Goal: Task Accomplishment & Management: Use online tool/utility

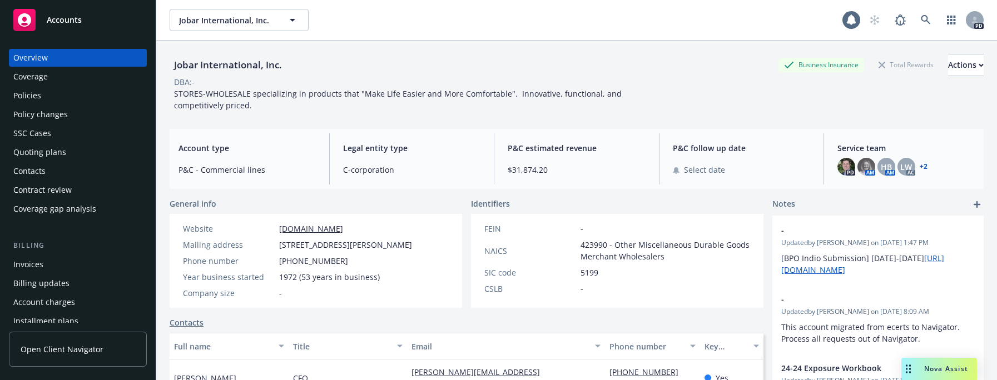
click at [32, 94] on div "Policies" at bounding box center [27, 96] width 28 height 18
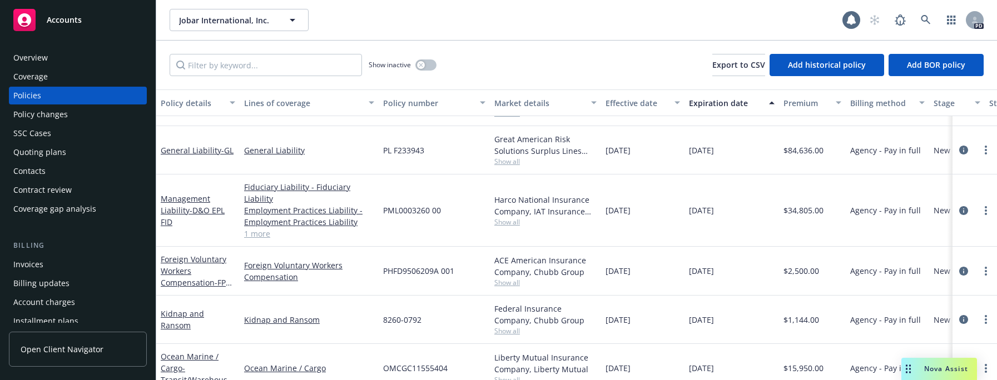
scroll to position [320, 0]
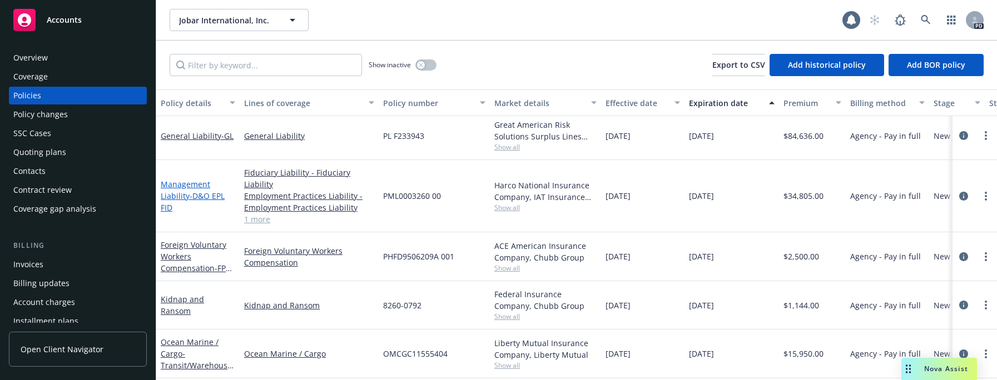
click at [182, 191] on link "Management Liability - D&O EPL FID" at bounding box center [193, 196] width 64 height 34
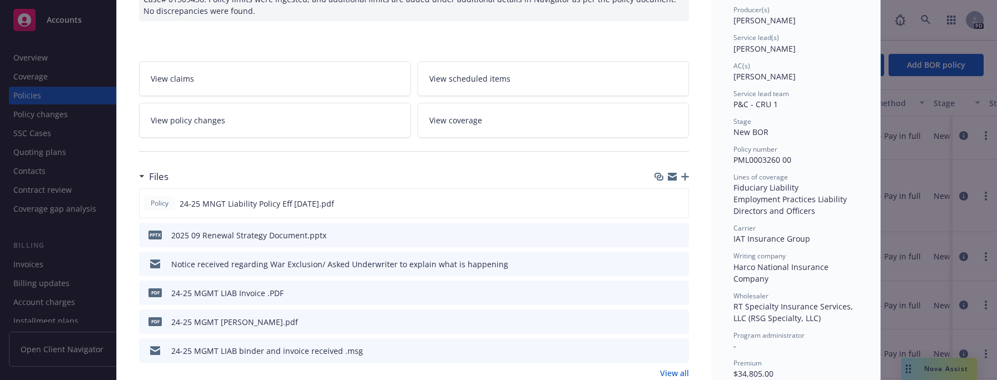
scroll to position [150, 0]
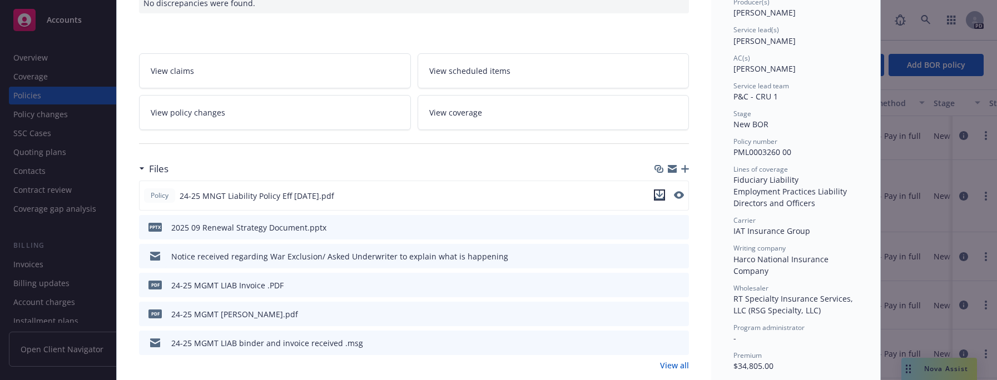
click at [656, 193] on icon "download file" at bounding box center [659, 195] width 9 height 9
click at [676, 195] on icon "preview file" at bounding box center [678, 195] width 10 height 8
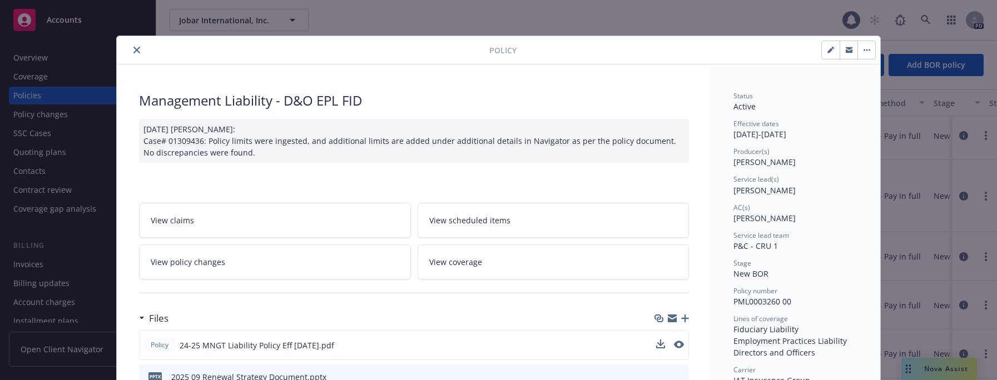
click at [133, 51] on icon "close" at bounding box center [136, 50] width 7 height 7
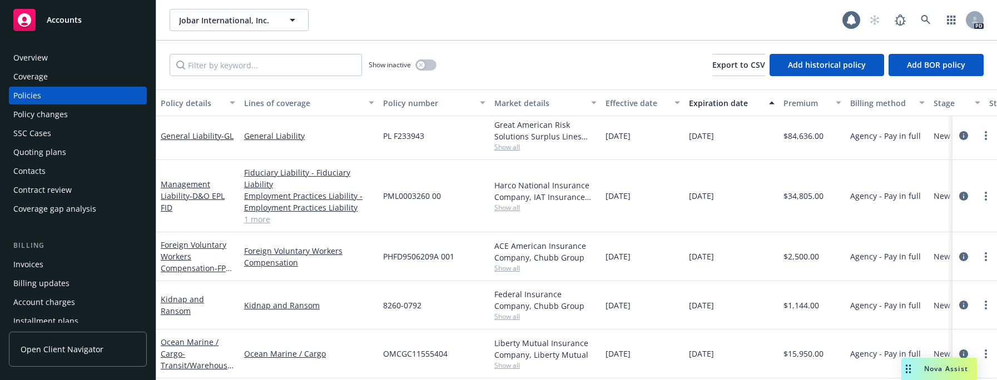
click at [931, 370] on span "Nova Assist" at bounding box center [946, 368] width 44 height 9
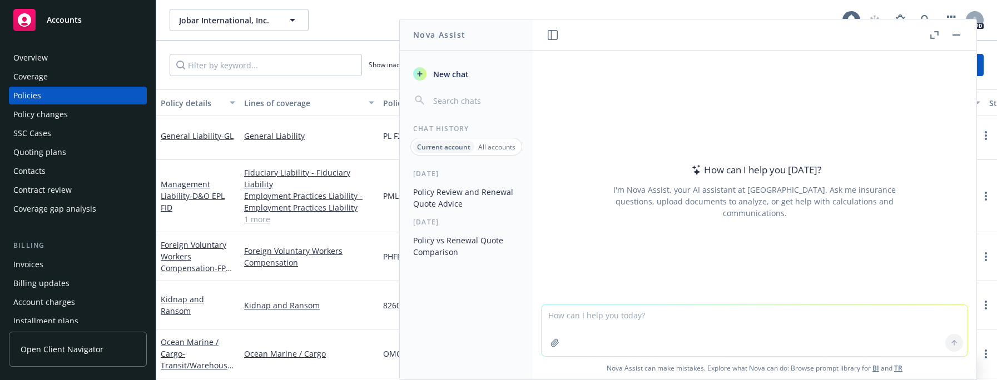
click at [558, 319] on textarea at bounding box center [754, 330] width 426 height 51
type textarea "Can you compare expiring policy to quote received per attached"
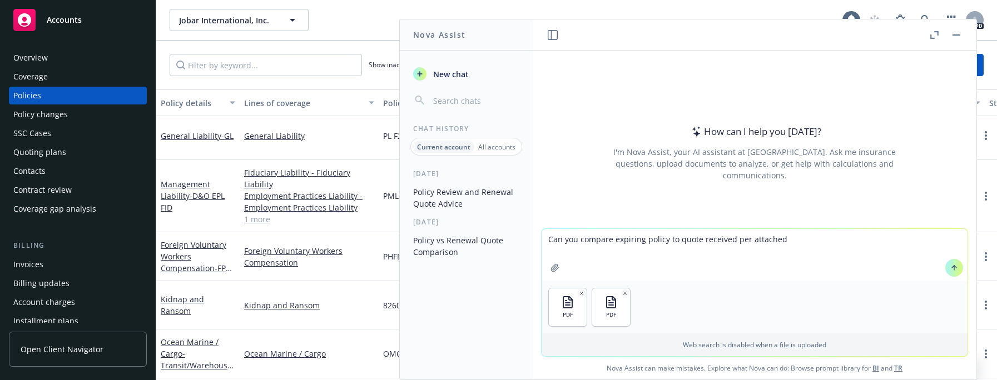
click at [953, 264] on button at bounding box center [954, 268] width 18 height 18
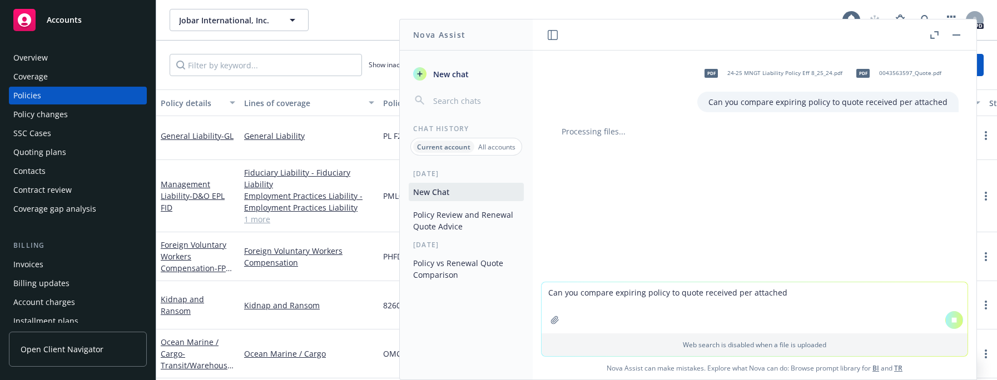
click at [33, 152] on div "Quoting plans" at bounding box center [39, 152] width 53 height 18
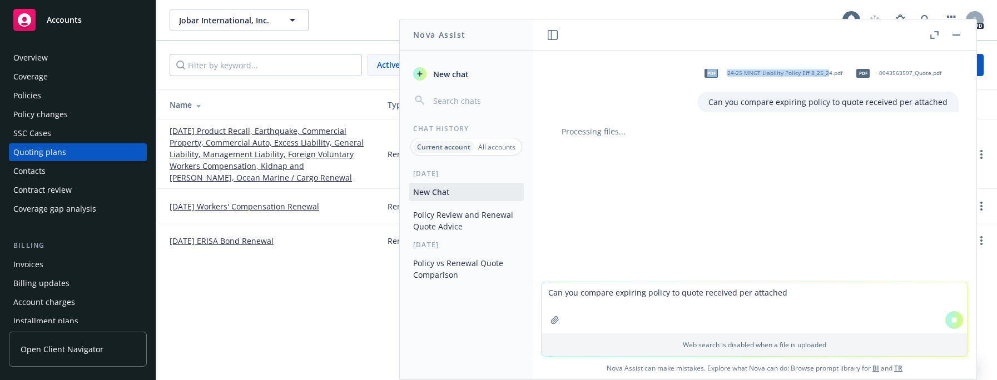
drag, startPoint x: 797, startPoint y: 31, endPoint x: 734, endPoint y: 33, distance: 62.3
click at [813, 67] on div "pdf 24-25 MNGT Liability Policy Eff 8_25_24.pdf pdf 0043563597_Quote.pdf Can yo…" at bounding box center [754, 199] width 444 height 360
drag, startPoint x: 645, startPoint y: 24, endPoint x: 686, endPoint y: 26, distance: 41.1
click at [744, 36] on header at bounding box center [754, 34] width 444 height 31
drag, startPoint x: 936, startPoint y: 33, endPoint x: 934, endPoint y: 63, distance: 29.5
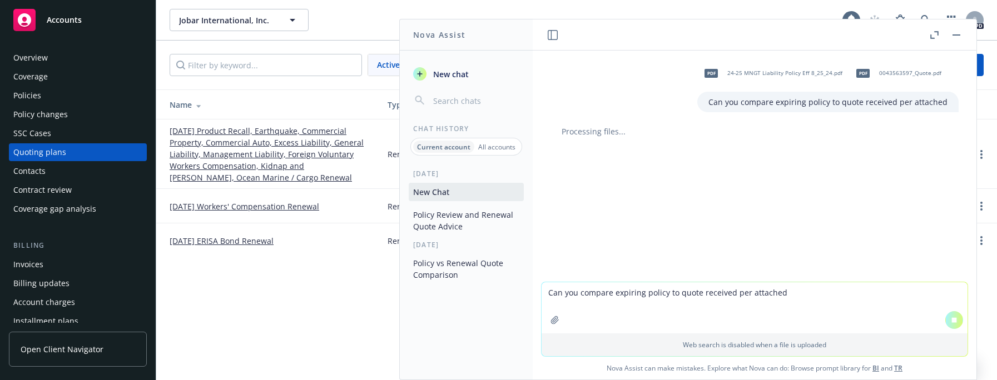
click at [934, 63] on div "pdf 24-25 MNGT Liability Policy Eff 8_25_24.pdf pdf 0043563597_Quote.pdf Can yo…" at bounding box center [754, 199] width 444 height 360
drag, startPoint x: 956, startPoint y: 33, endPoint x: 960, endPoint y: 96, distance: 63.0
click at [961, 59] on div "pdf 24-25 MNGT Liability Policy Eff 8_25_24.pdf pdf 0043563597_Quote.pdf Can yo…" at bounding box center [754, 199] width 444 height 360
drag, startPoint x: 403, startPoint y: 371, endPoint x: 465, endPoint y: 366, distance: 62.5
click at [466, 367] on div "[DATE] New Chat Policy Review and Renewal Quote Advice [DATE] Policy vs Renewal…" at bounding box center [466, 274] width 133 height 211
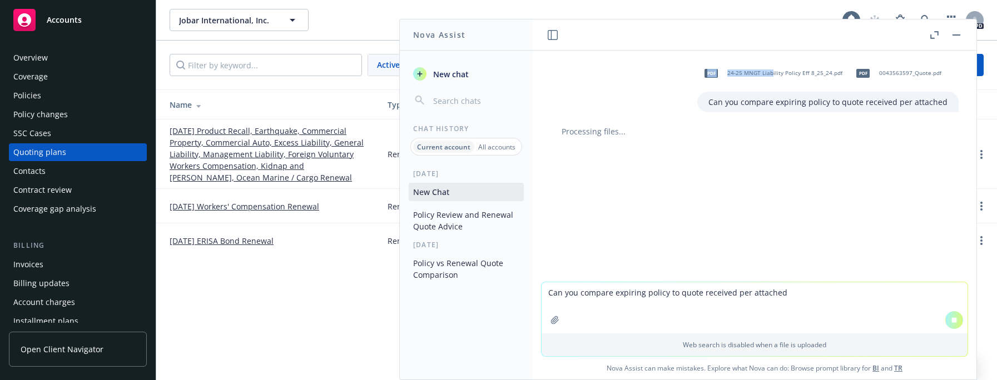
drag, startPoint x: 758, startPoint y: 27, endPoint x: 770, endPoint y: 54, distance: 29.1
click at [770, 54] on div "pdf 24-25 MNGT Liability Policy Eff 8_25_24.pdf pdf 0043563597_Quote.pdf Can yo…" at bounding box center [754, 199] width 444 height 360
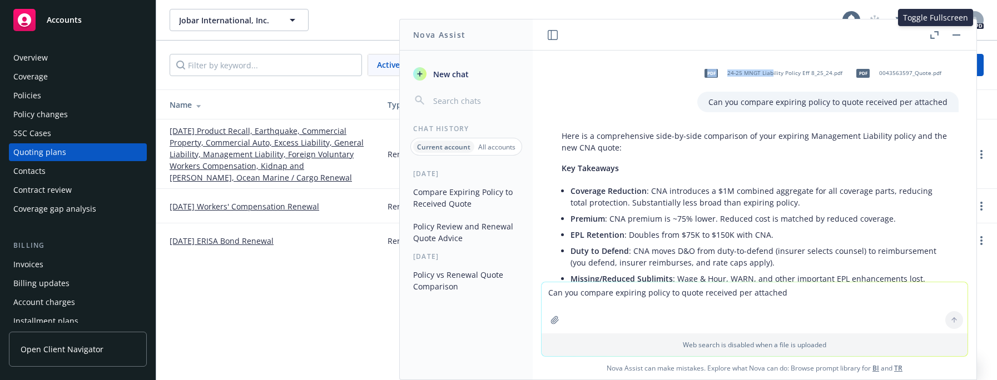
click at [930, 37] on icon "button" at bounding box center [932, 36] width 4 height 4
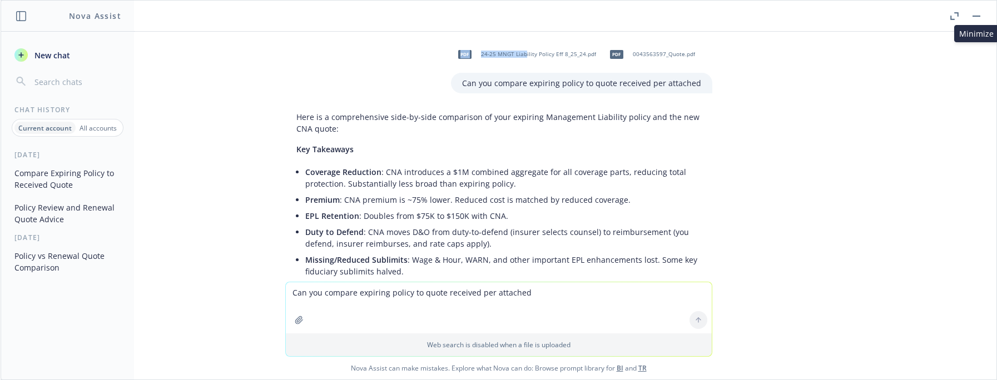
click at [974, 17] on button "button" at bounding box center [975, 15] width 13 height 13
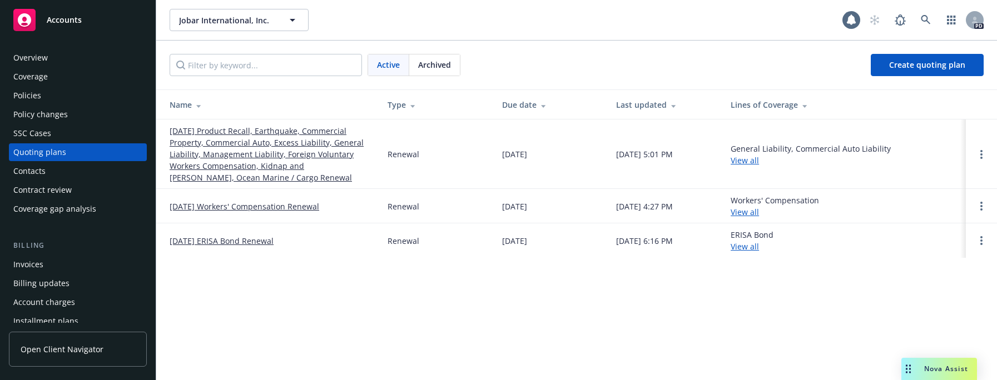
click at [923, 367] on div "Nova Assist" at bounding box center [946, 368] width 62 height 9
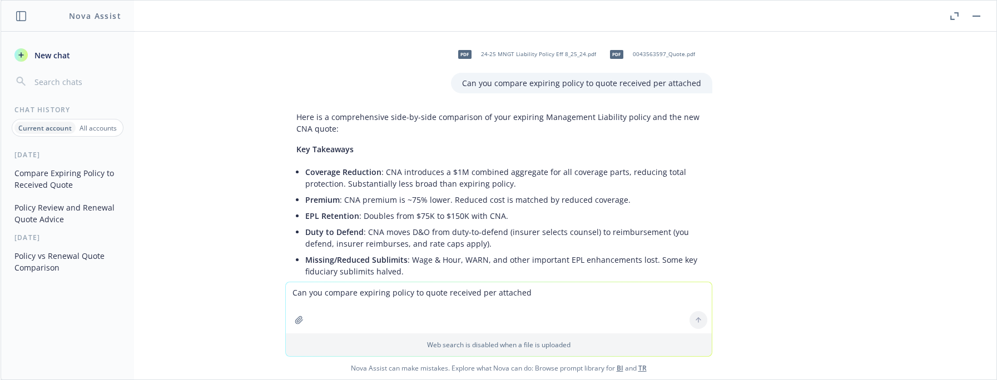
click at [714, 245] on div "pdf 24-25 MNGT Liability Policy Eff 8_25_24.pdf pdf 0043563597_Quote.pdf Can yo…" at bounding box center [498, 157] width 995 height 250
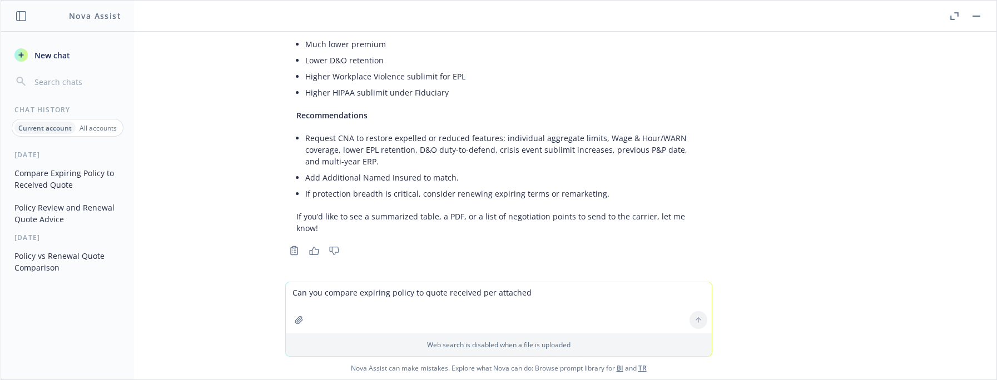
scroll to position [852, 0]
click at [289, 248] on icon "Copy to clipboard" at bounding box center [294, 253] width 10 height 10
click at [307, 296] on textarea "Can you compare expiring policy to quote received per attached" at bounding box center [499, 307] width 426 height 51
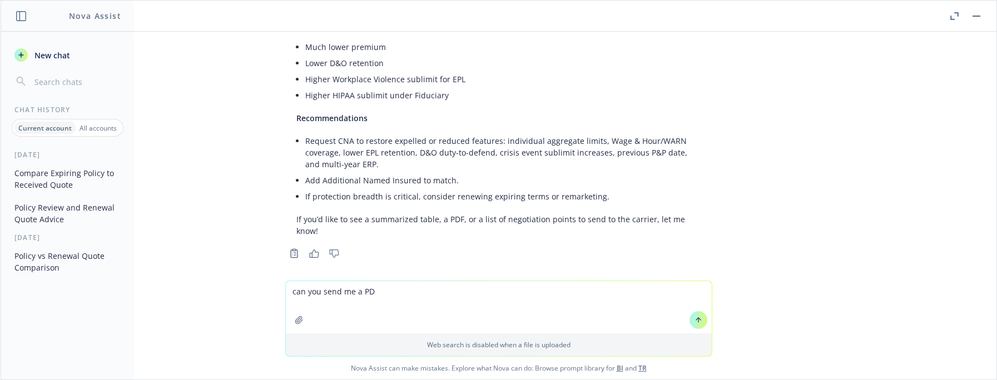
type textarea "can you send me a PDF"
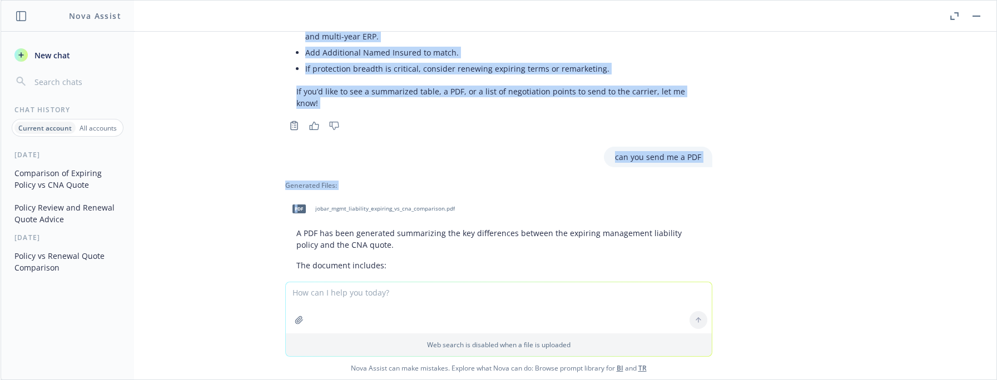
scroll to position [1129, 0]
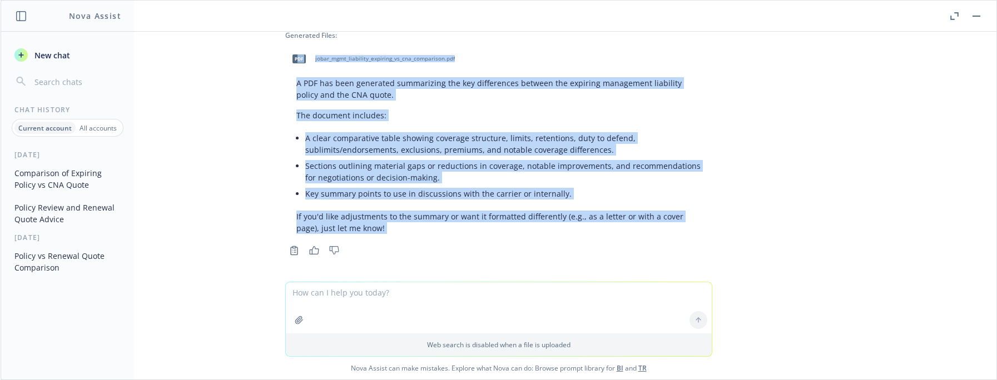
drag, startPoint x: 290, startPoint y: 206, endPoint x: 758, endPoint y: 324, distance: 482.6
click at [758, 326] on div "pdf 24-25 MNGT Liability Policy Eff 8_25_24.pdf pdf 0043563597_Quote.pdf Can yo…" at bounding box center [498, 206] width 995 height 348
click at [397, 262] on div "pdf 24-25 MNGT Liability Policy Eff 8_25_24.pdf pdf 0043563597_Quote.pdf Can yo…" at bounding box center [498, 157] width 995 height 250
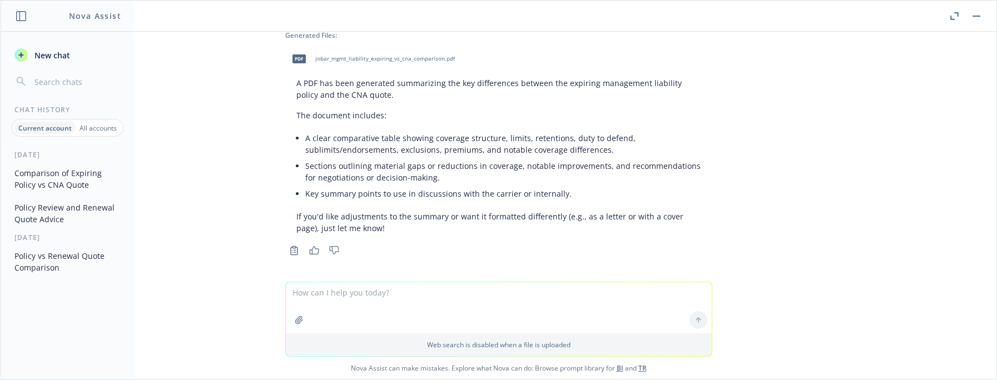
click at [317, 55] on span "jobar_mgmt_liability_expiring_vs_cna_comparison.pdf" at bounding box center [385, 58] width 140 height 7
click at [954, 15] on icon "button" at bounding box center [954, 16] width 8 height 8
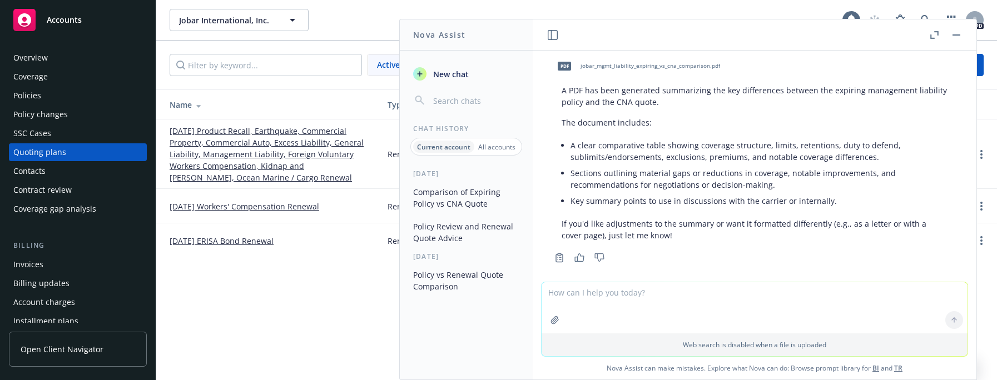
click at [307, 270] on div "Jobar International, Inc. Jobar International, Inc. 1 PD Active Archived Create…" at bounding box center [576, 190] width 840 height 380
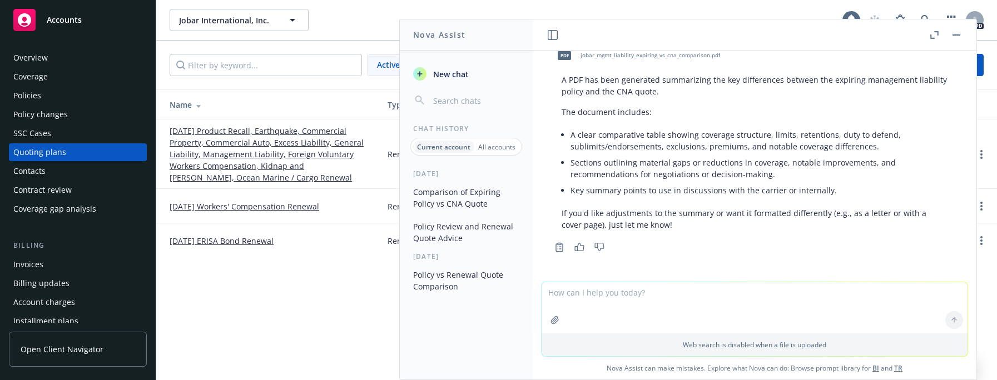
drag, startPoint x: 961, startPoint y: 351, endPoint x: 955, endPoint y: 340, distance: 12.4
click at [959, 350] on div "Web search is disabled when a file is uploaded" at bounding box center [754, 344] width 426 height 23
click at [952, 322] on div at bounding box center [953, 320] width 27 height 27
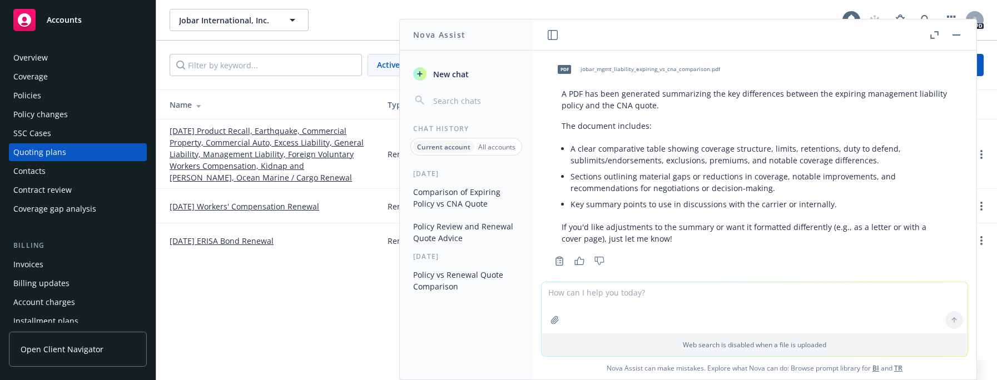
click at [960, 35] on button "button" at bounding box center [955, 34] width 13 height 13
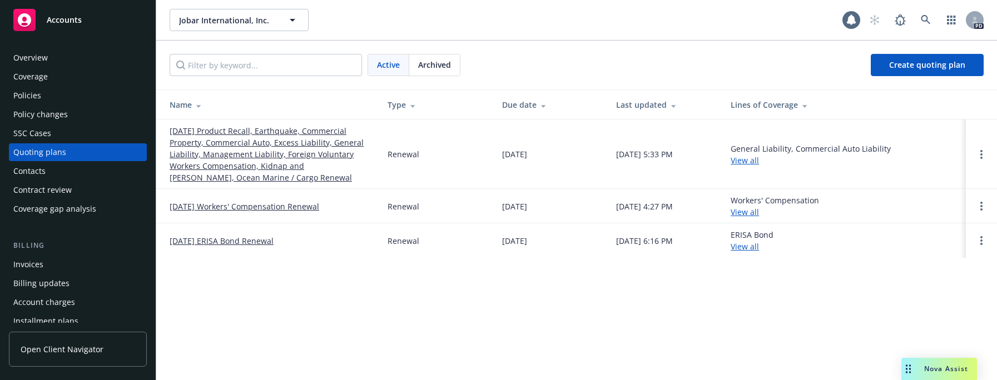
click at [27, 97] on div "Policies" at bounding box center [27, 96] width 28 height 18
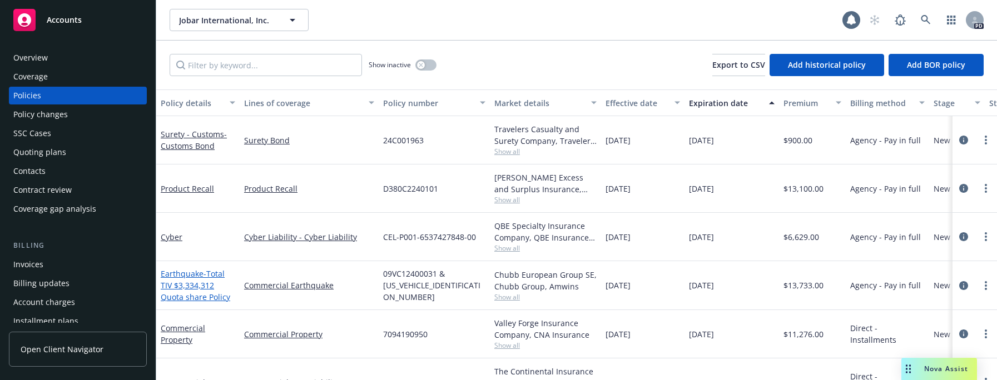
click at [180, 275] on link "Earthquake - Total TIV $3,334,312 Quota share Policy" at bounding box center [195, 285] width 69 height 34
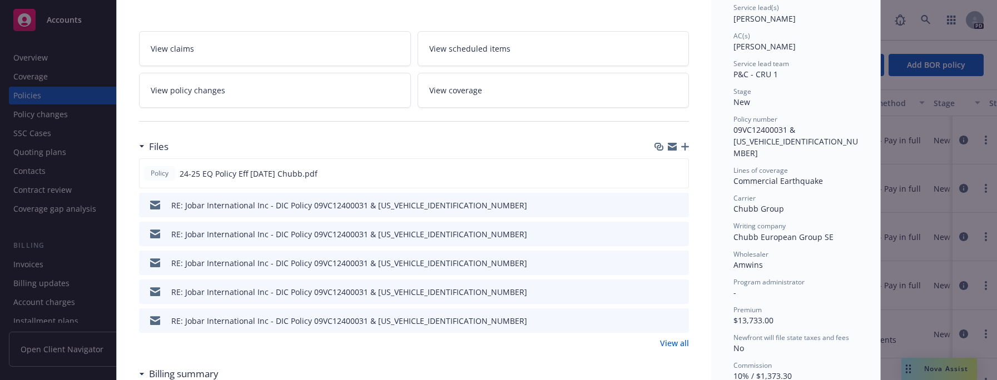
scroll to position [191, 0]
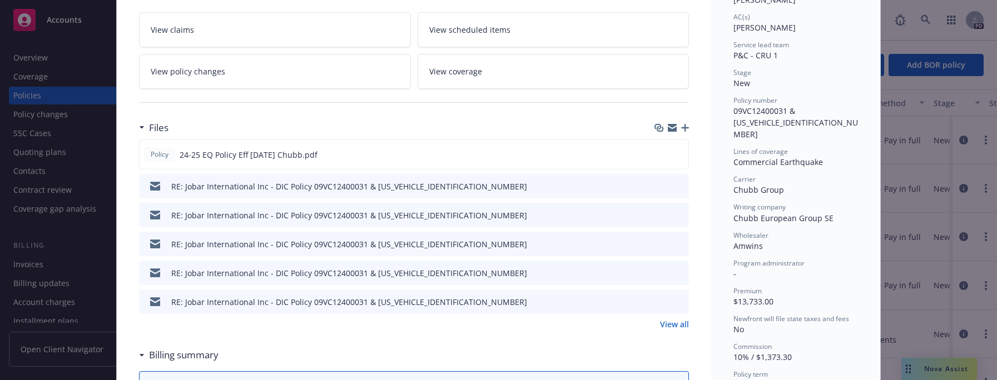
click at [665, 324] on link "View all" at bounding box center [674, 324] width 29 height 12
